Goal: Information Seeking & Learning: Check status

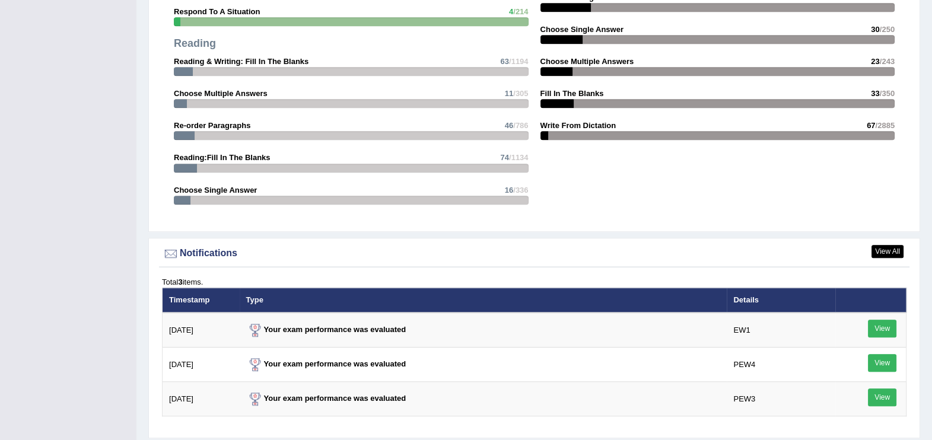
scroll to position [1287, 0]
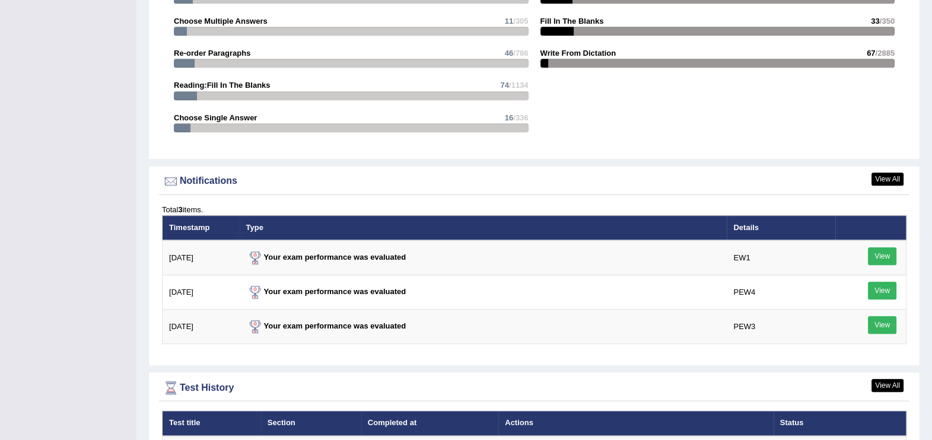
drag, startPoint x: 895, startPoint y: 338, endPoint x: 720, endPoint y: 393, distance: 183.5
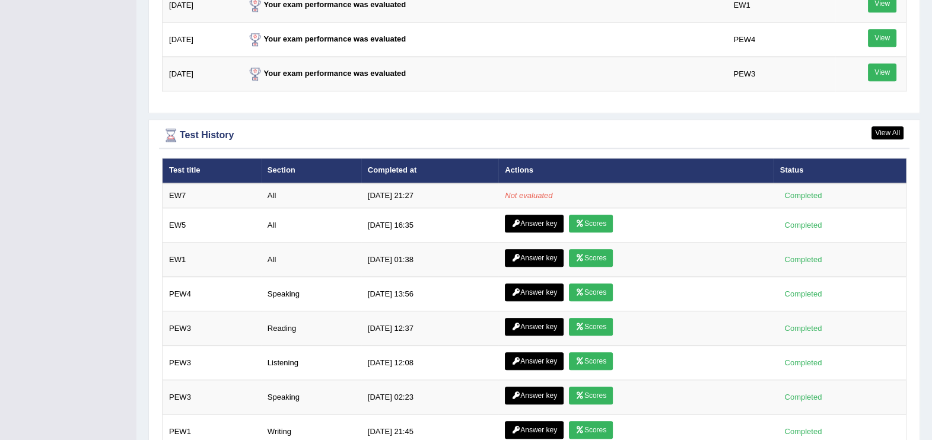
scroll to position [1547, 0]
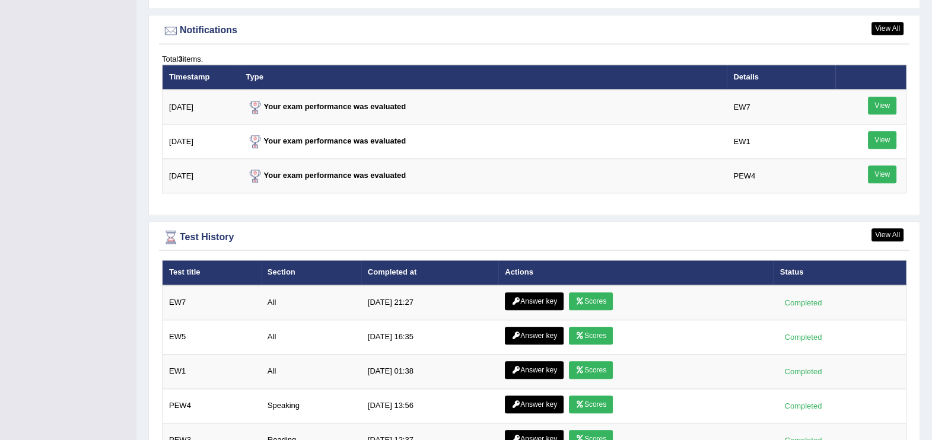
scroll to position [1450, 0]
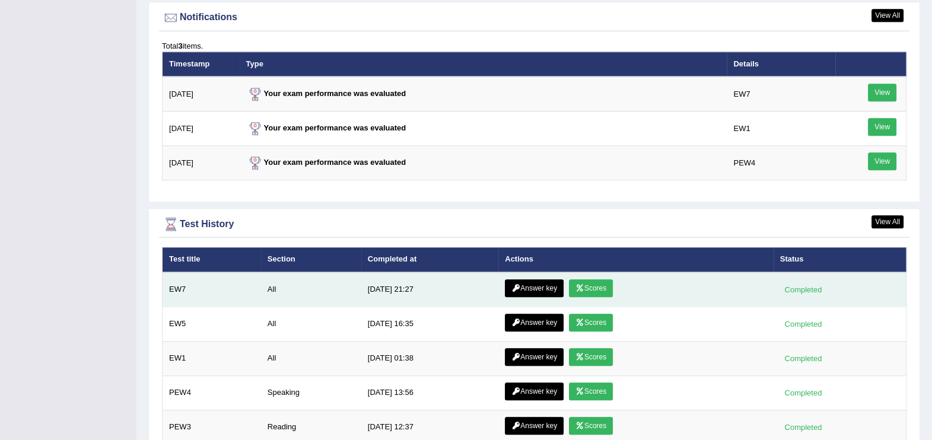
click at [596, 285] on link "Scores" at bounding box center [591, 288] width 44 height 18
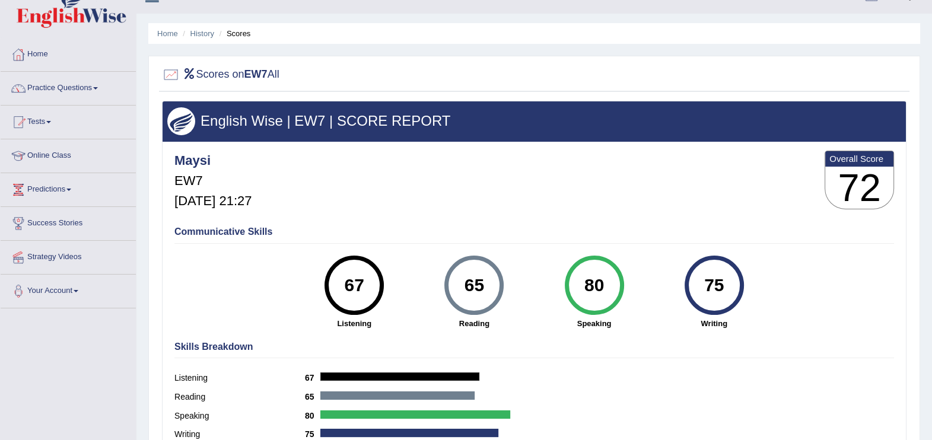
scroll to position [15, 0]
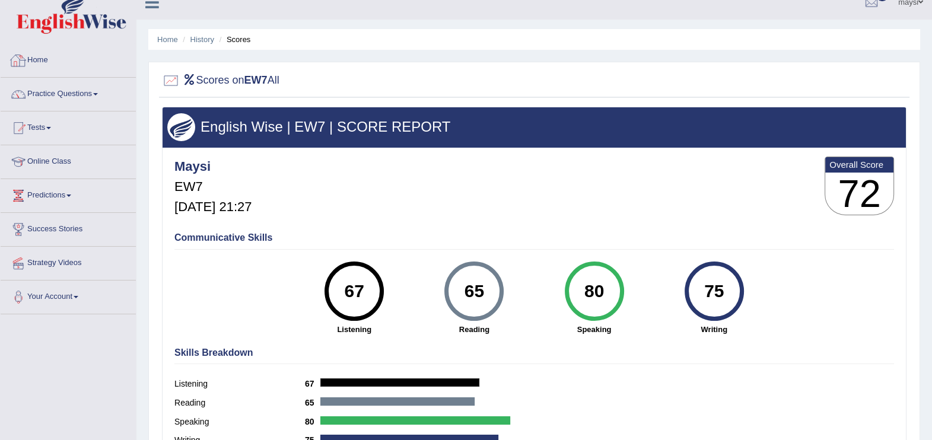
click at [42, 59] on link "Home" at bounding box center [68, 59] width 135 height 30
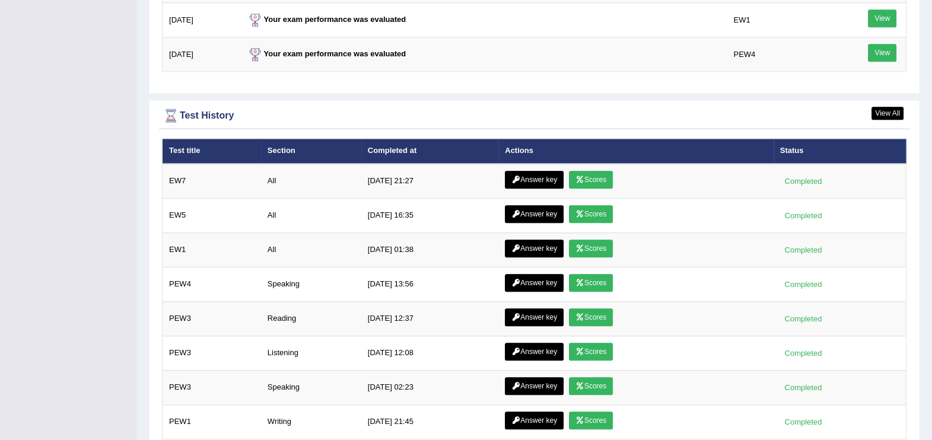
scroll to position [1561, 0]
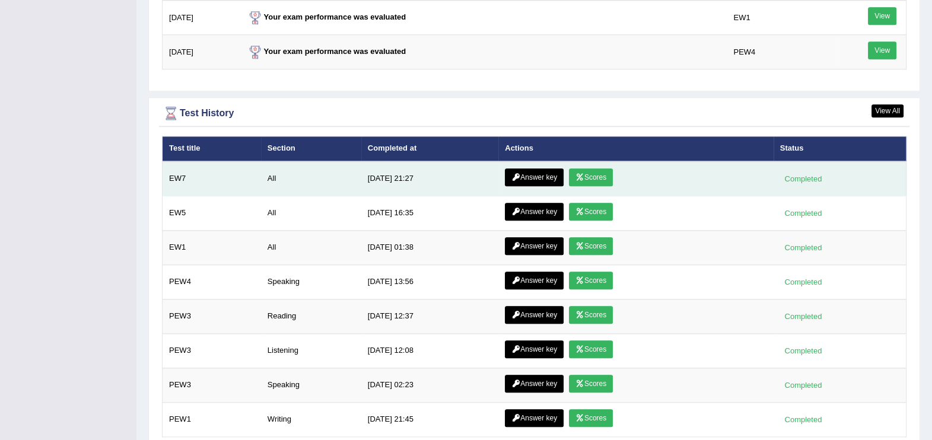
click at [540, 169] on link "Answer key" at bounding box center [534, 177] width 59 height 18
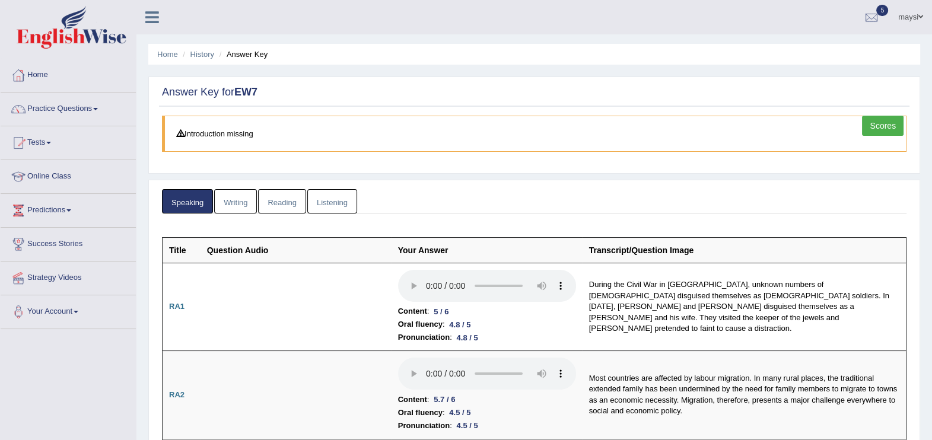
click at [234, 196] on link "Writing" at bounding box center [235, 201] width 43 height 24
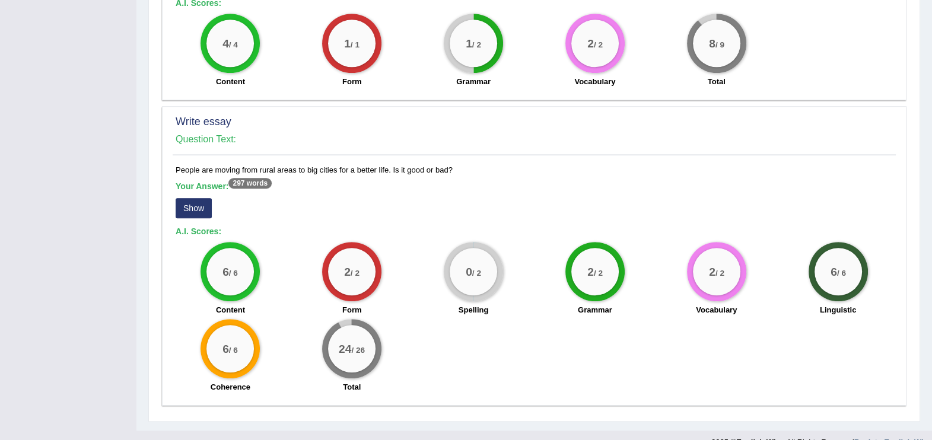
scroll to position [969, 0]
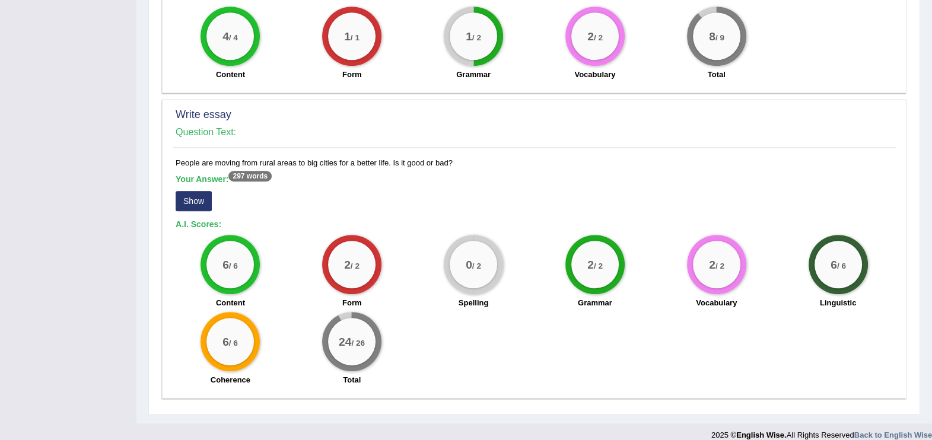
click at [190, 192] on button "Show" at bounding box center [194, 201] width 36 height 20
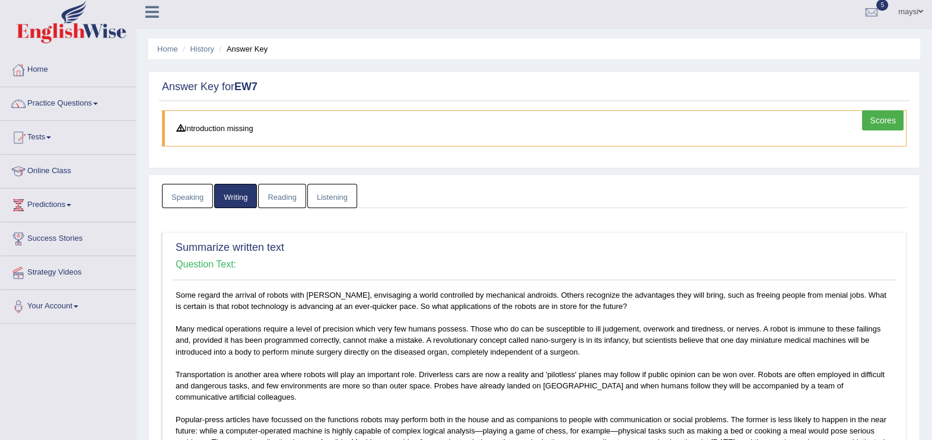
scroll to position [0, 0]
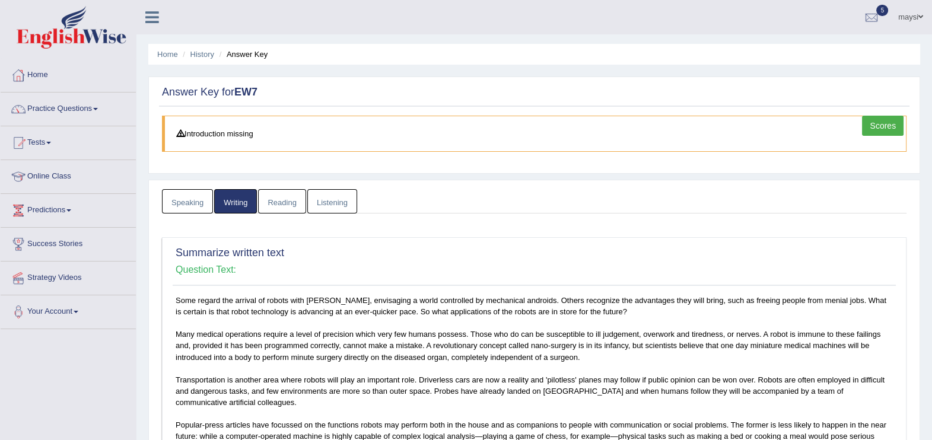
click at [178, 202] on link "Speaking" at bounding box center [187, 201] width 51 height 24
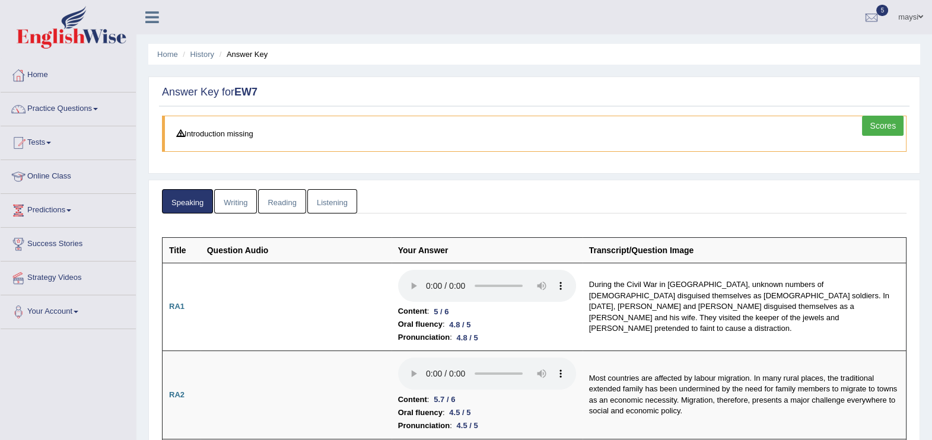
click at [273, 196] on link "Reading" at bounding box center [281, 201] width 47 height 24
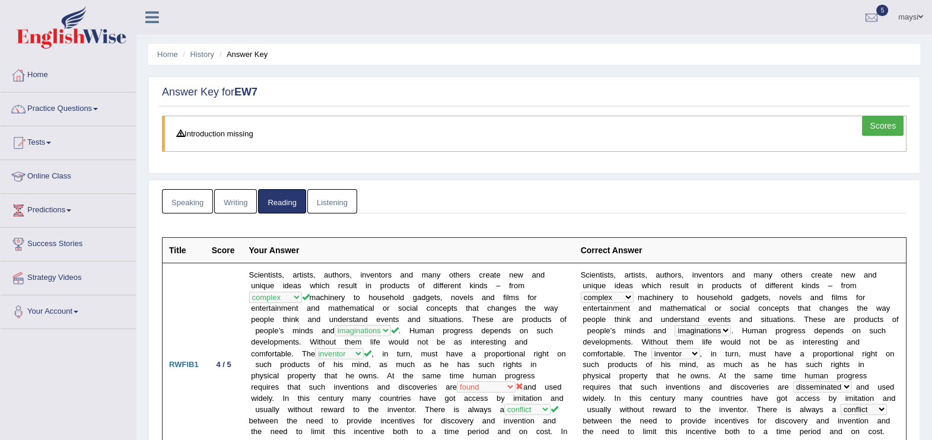
click at [334, 198] on link "Listening" at bounding box center [332, 201] width 50 height 24
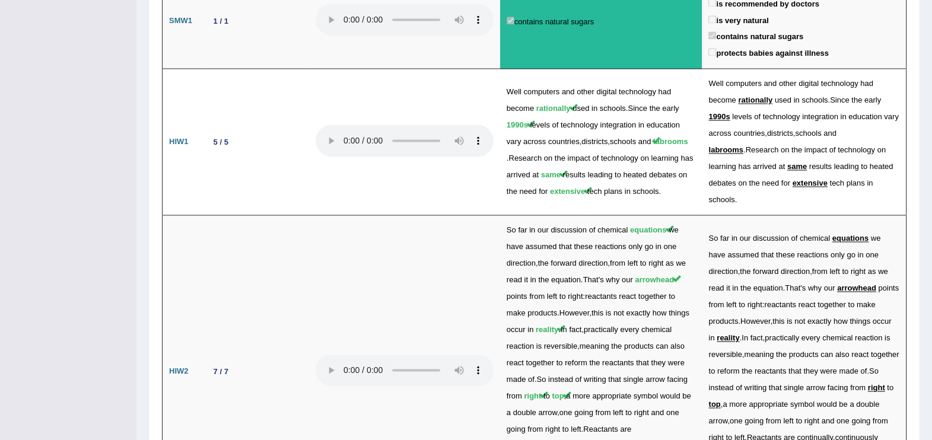
scroll to position [2366, 0]
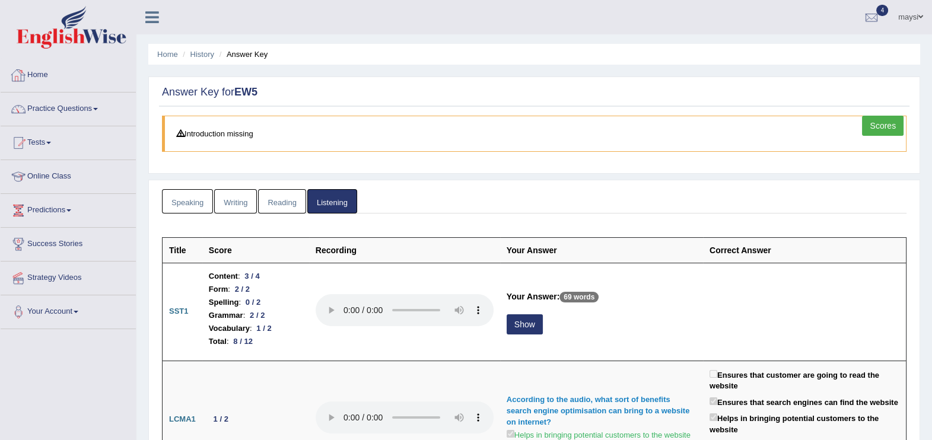
click at [24, 71] on div at bounding box center [18, 75] width 18 height 18
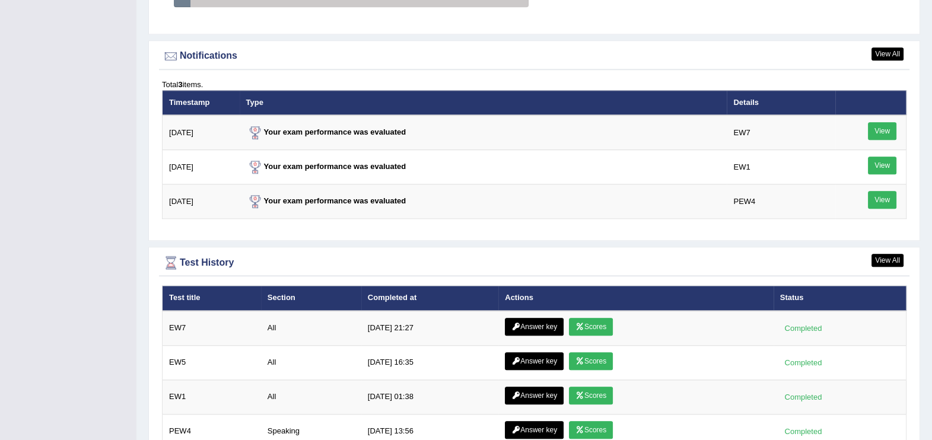
scroll to position [1439, 0]
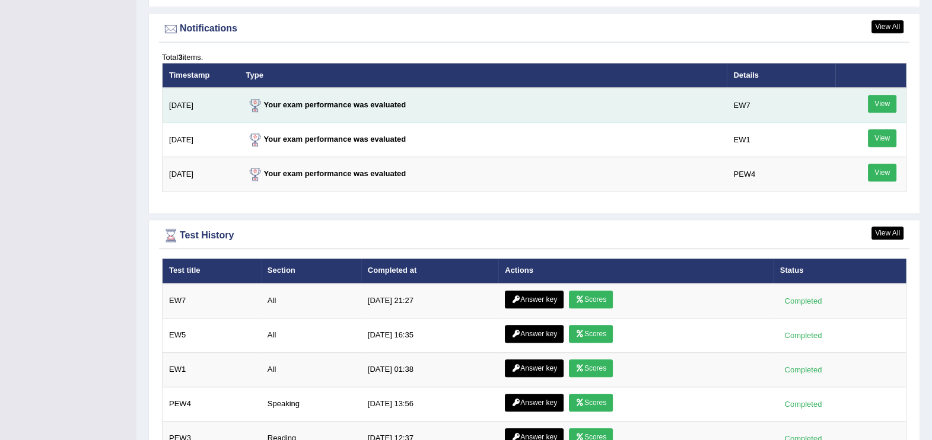
click at [870, 106] on link "View" at bounding box center [882, 104] width 28 height 18
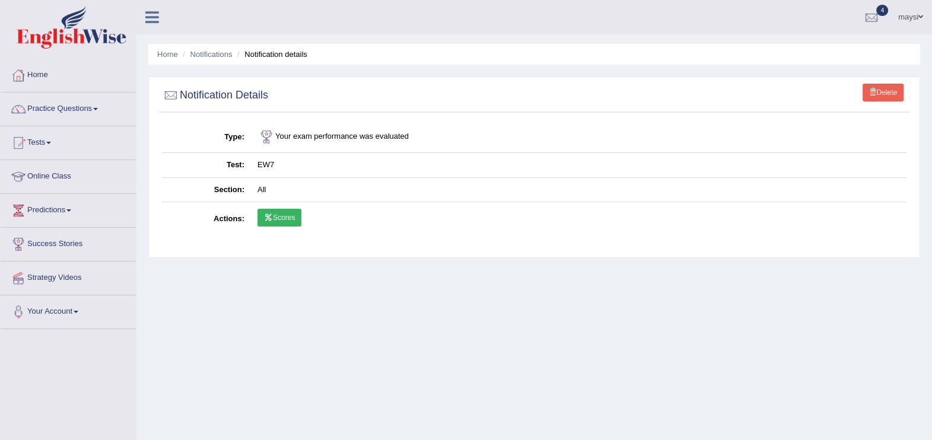
click at [268, 216] on icon at bounding box center [268, 217] width 9 height 7
